Goal: Task Accomplishment & Management: Use online tool/utility

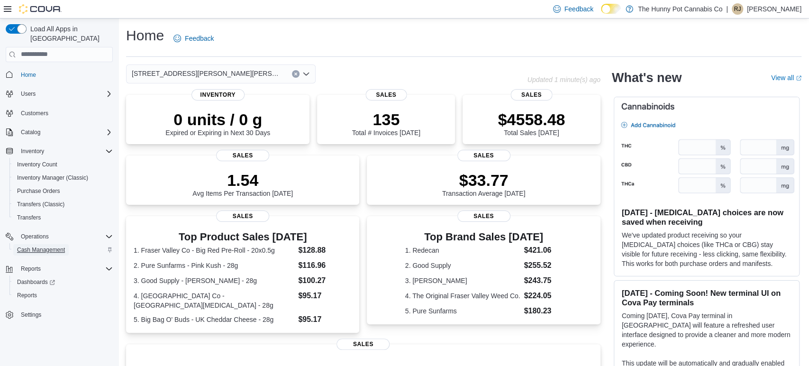
click at [40, 246] on span "Cash Management" at bounding box center [41, 250] width 48 height 8
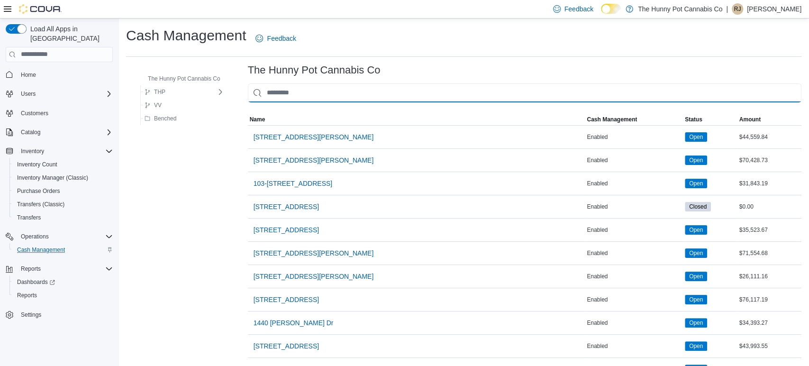
click at [295, 87] on input "This is a search bar. As you type, the results lower in the page will automatic…" at bounding box center [524, 92] width 553 height 19
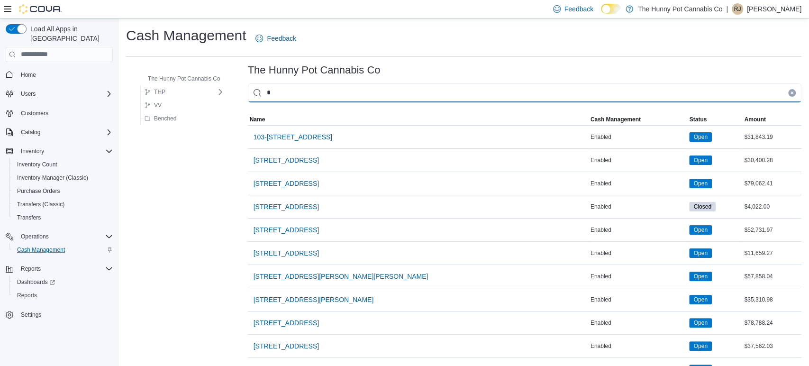
type input "**"
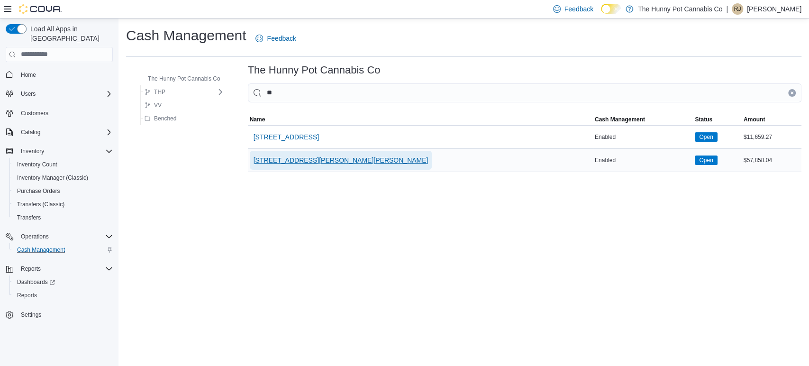
click at [287, 164] on span "[STREET_ADDRESS][PERSON_NAME][PERSON_NAME]" at bounding box center [340, 160] width 175 height 19
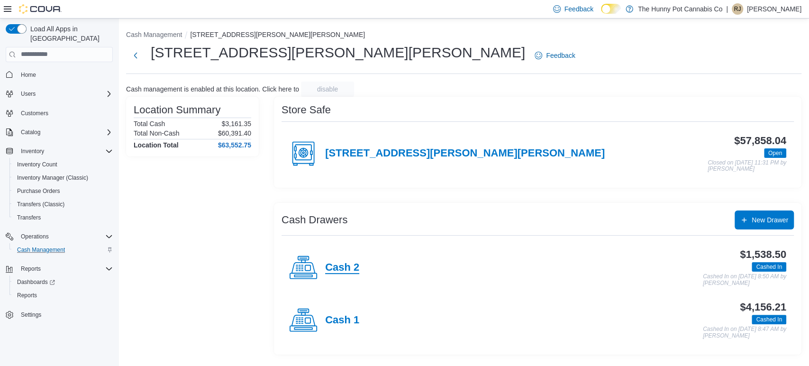
click at [336, 265] on h4 "Cash 2" at bounding box center [342, 268] width 34 height 12
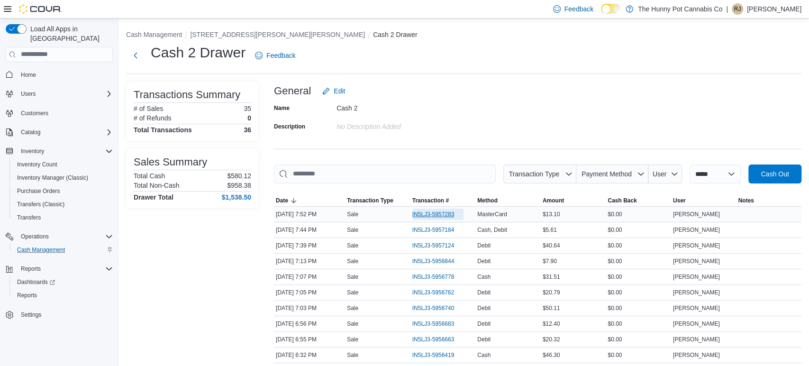
click at [439, 210] on span "IN5LJ3-5957283" at bounding box center [433, 214] width 42 height 8
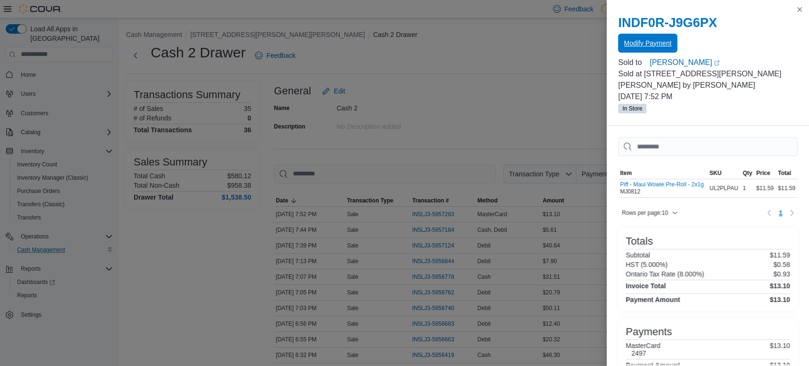
click at [640, 37] on span "Modify Payment" at bounding box center [647, 43] width 47 height 19
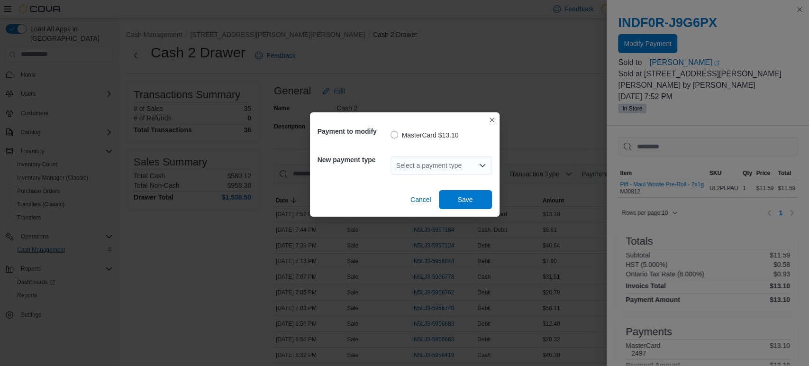
click at [426, 158] on div "Select a payment type" at bounding box center [440, 165] width 101 height 19
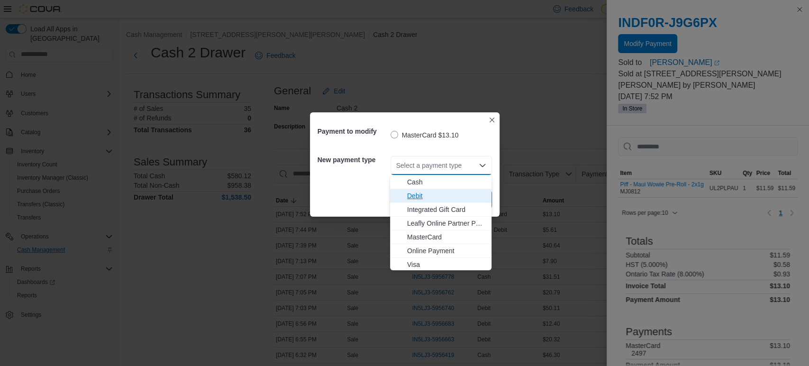
click at [428, 193] on span "Debit" at bounding box center [446, 195] width 79 height 9
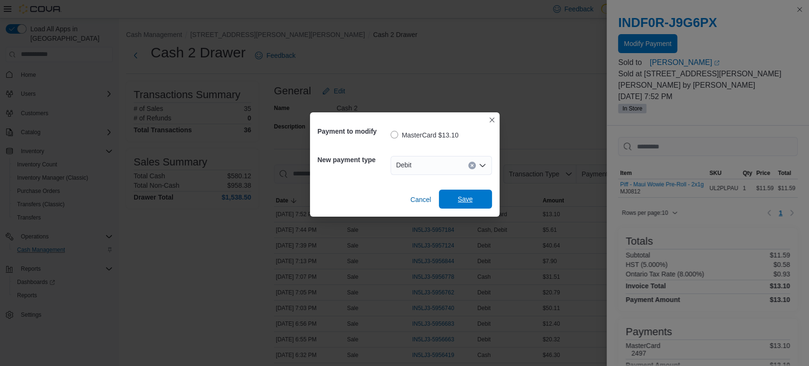
click at [483, 197] on span "Save" at bounding box center [465, 199] width 42 height 19
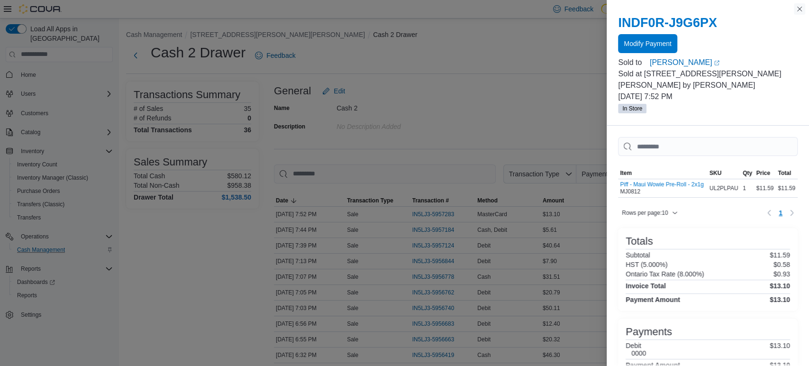
click at [801, 13] on button "Close this dialog" at bounding box center [799, 8] width 11 height 11
